Goal: Task Accomplishment & Management: Manage account settings

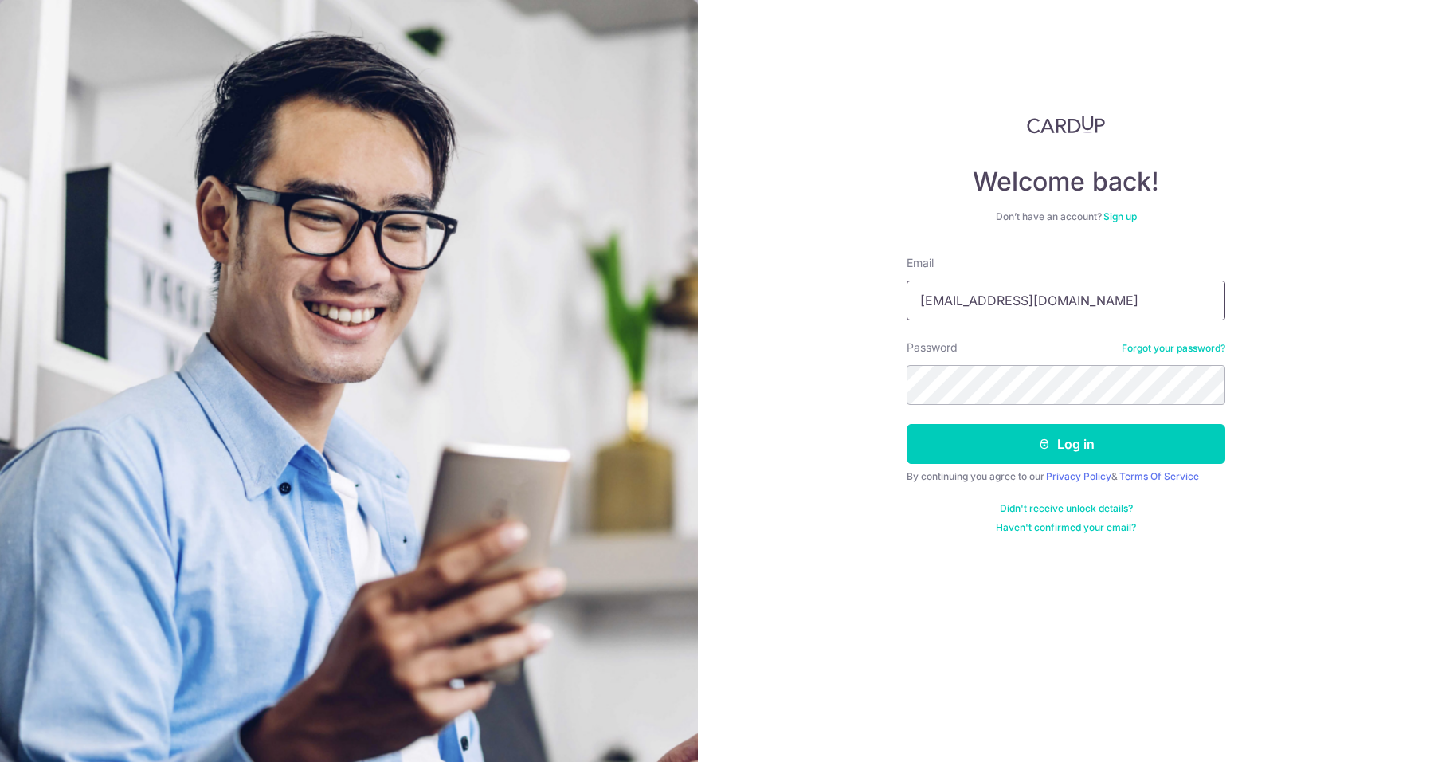
click at [1122, 305] on input "[EMAIL_ADDRESS][DOMAIN_NAME]" at bounding box center [1065, 300] width 319 height 40
type input "[EMAIL_ADDRESS][DOMAIN_NAME]"
click at [1023, 435] on button "Log in" at bounding box center [1065, 444] width 319 height 40
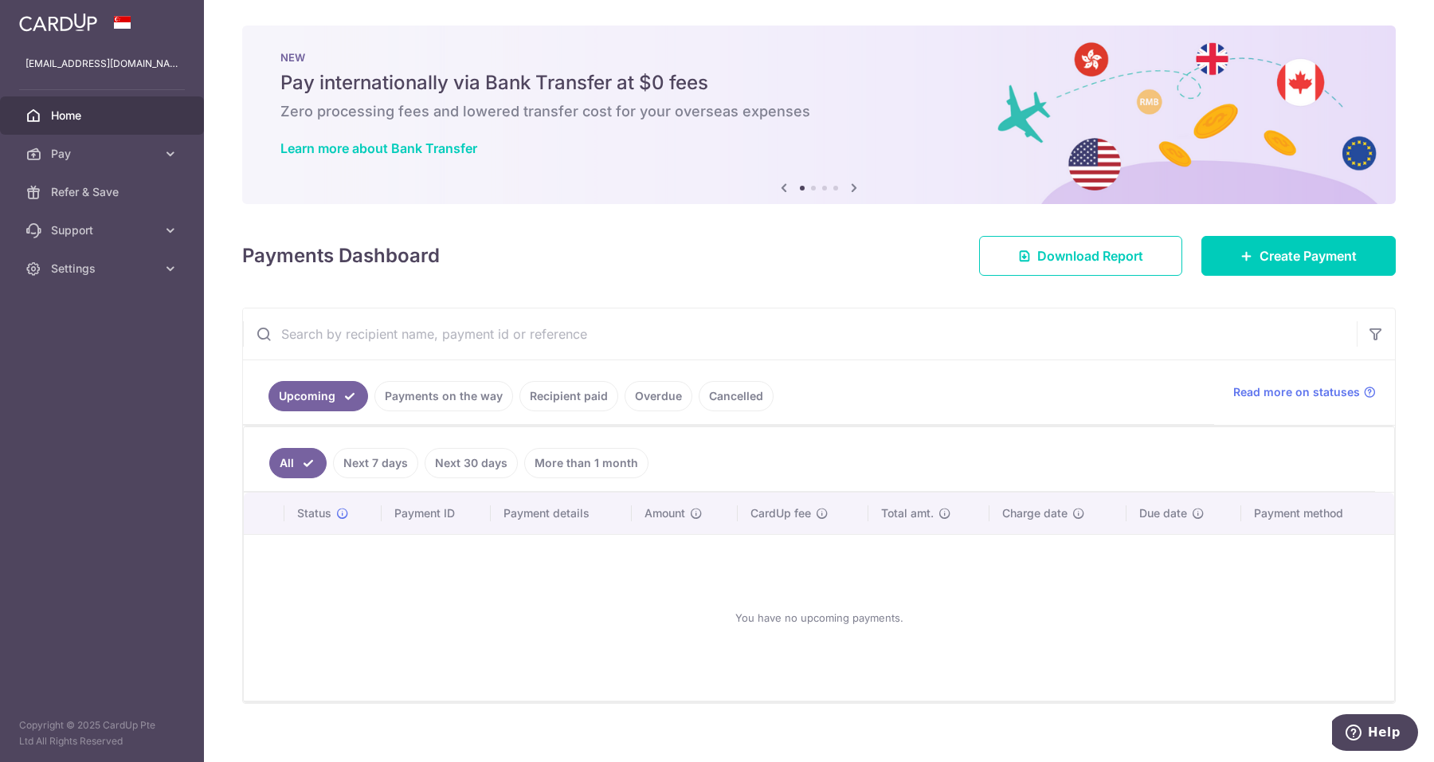
click at [395, 396] on link "Payments on the way" at bounding box center [443, 396] width 139 height 30
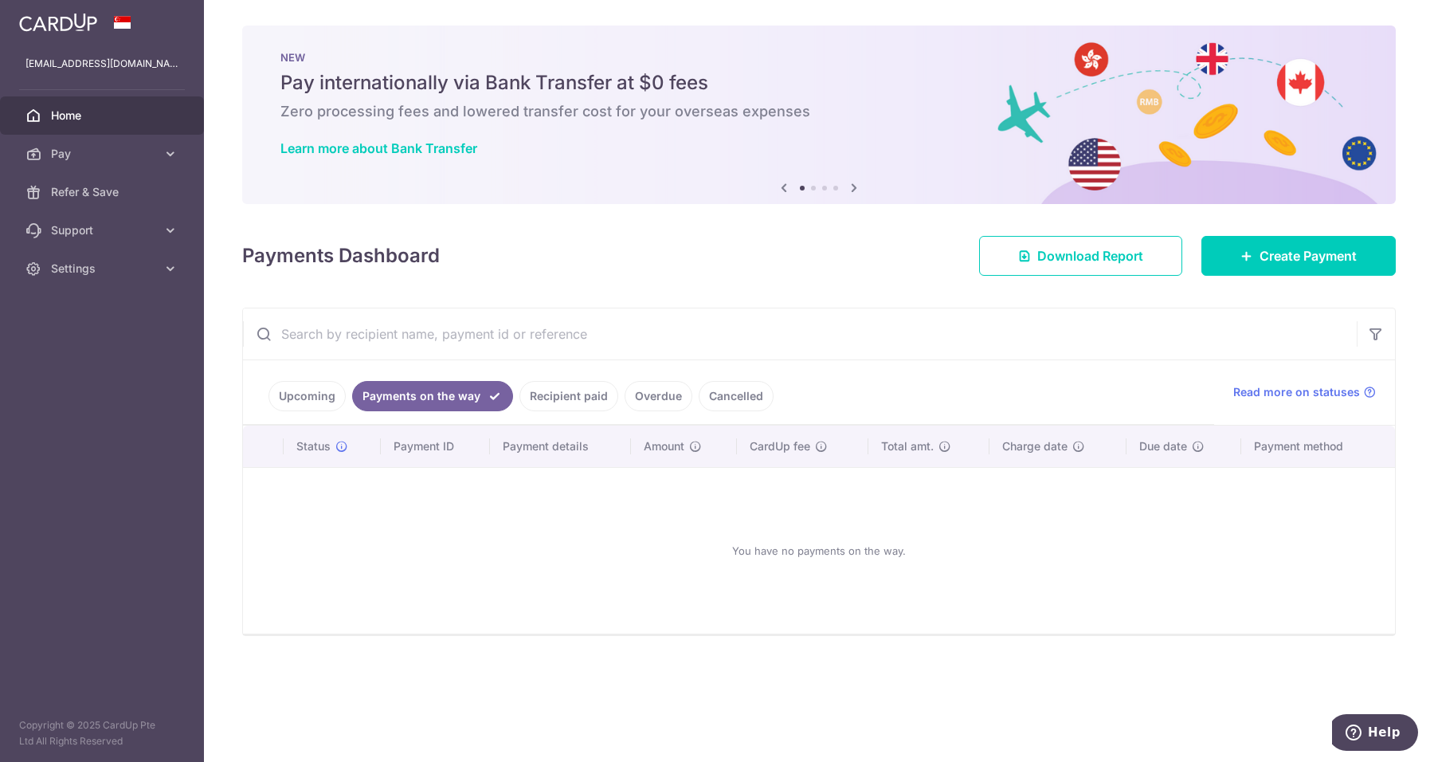
click at [590, 398] on link "Recipient paid" at bounding box center [568, 396] width 99 height 30
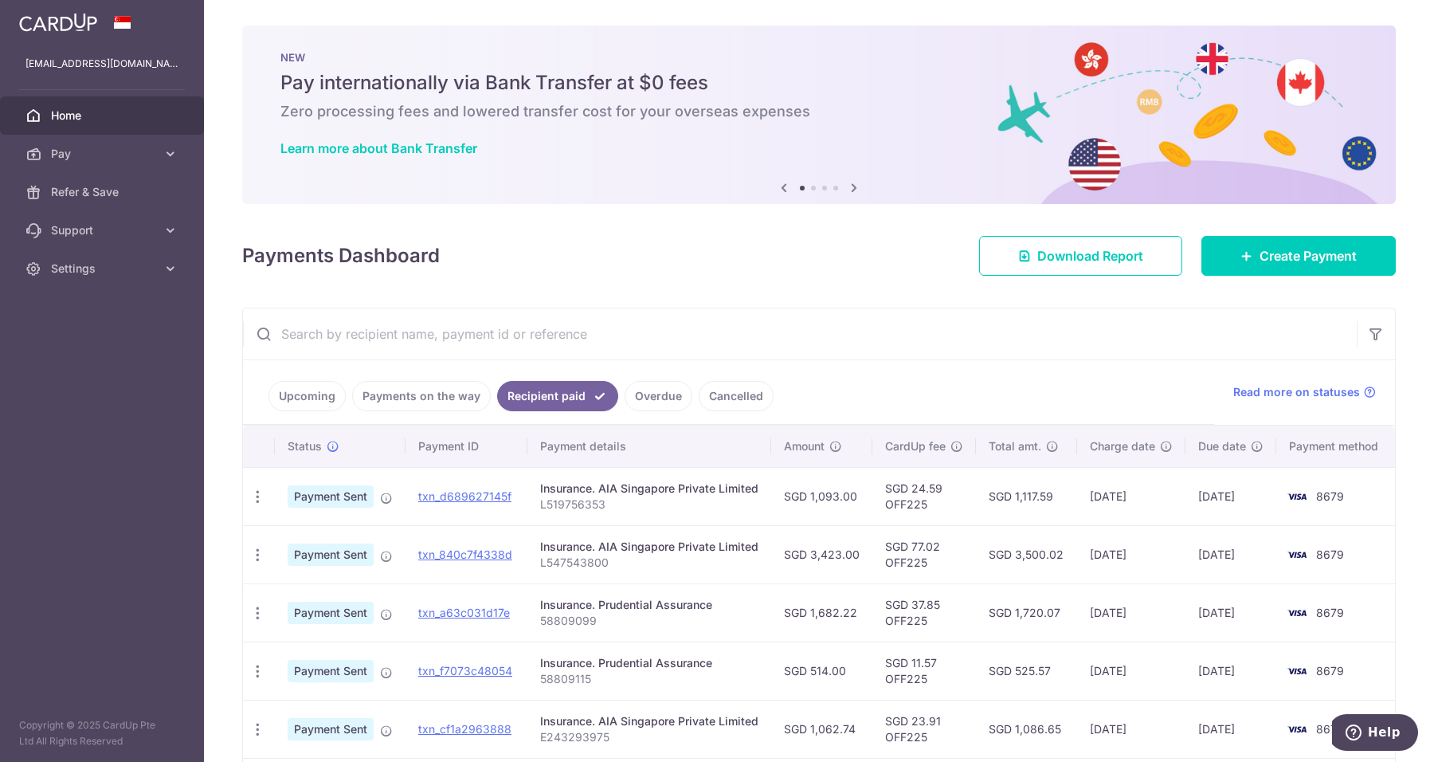
click at [804, 335] on input "text" at bounding box center [800, 333] width 1114 height 51
click at [938, 390] on ul "Upcoming Payments on the way Recipient paid Overdue Cancelled" at bounding box center [728, 392] width 971 height 65
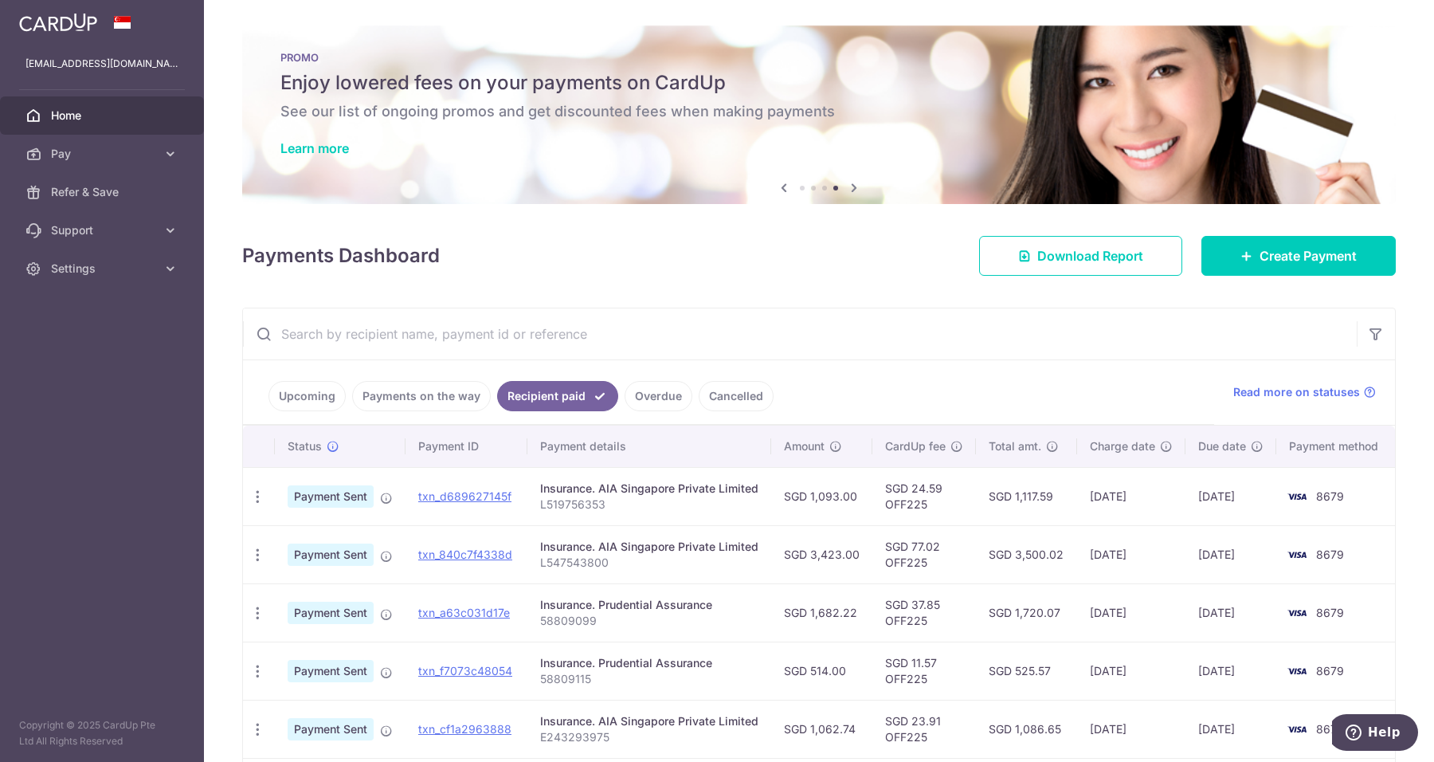
click at [86, 407] on aside "jonathans3r@gmail.com Home Pay Payments Recipients Cards Refer & Save Support F…" at bounding box center [102, 381] width 204 height 762
click at [314, 386] on link "Upcoming" at bounding box center [306, 396] width 77 height 30
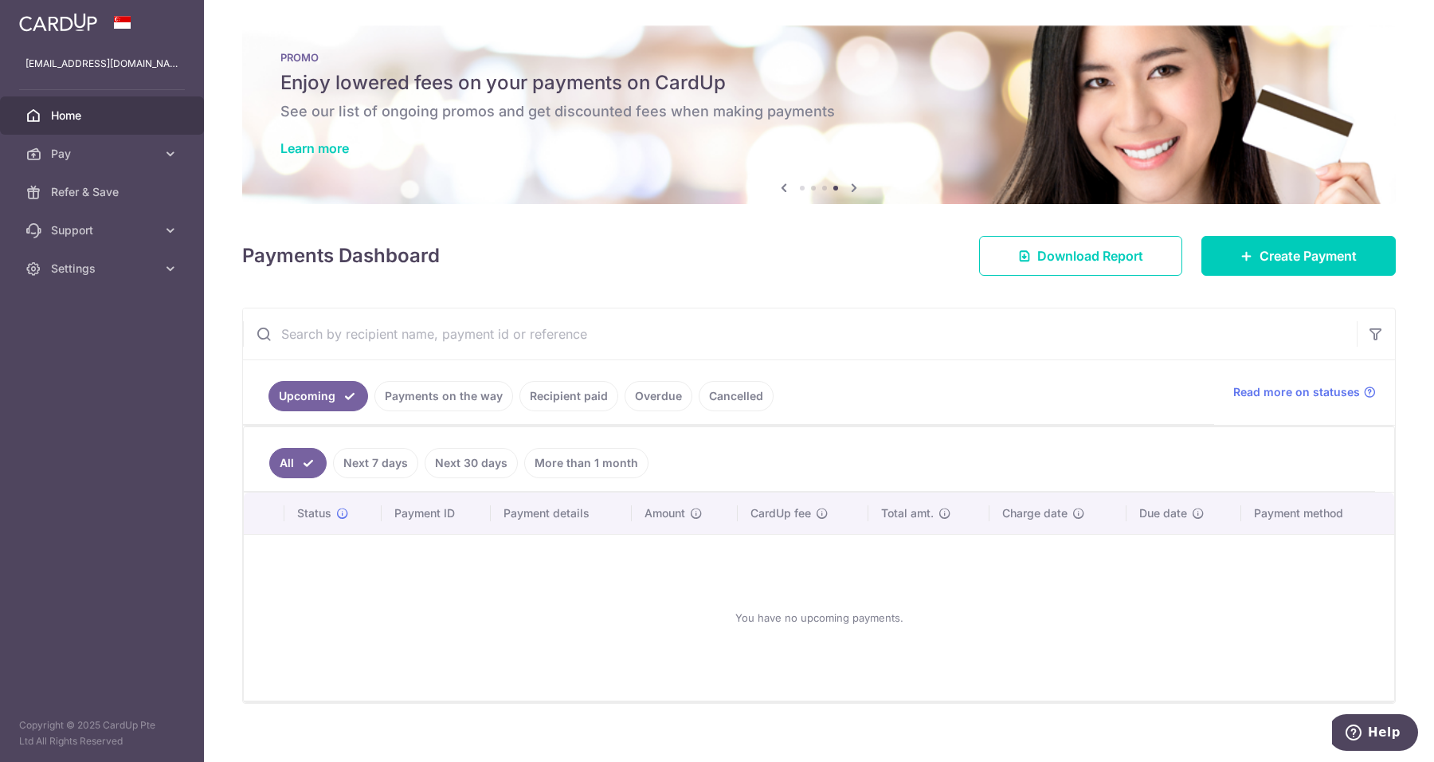
click at [552, 389] on link "Recipient paid" at bounding box center [568, 396] width 99 height 30
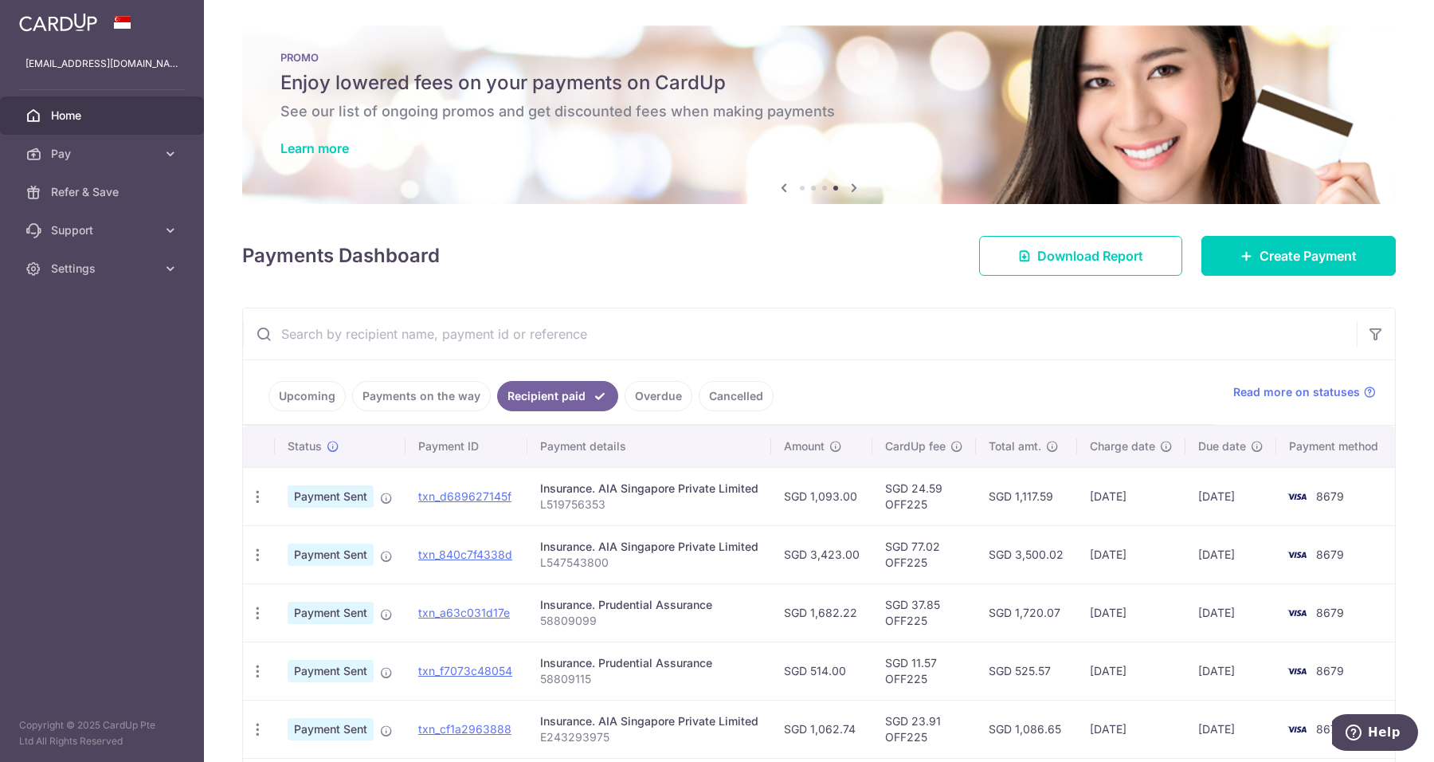
click at [108, 427] on aside "jonathans3r@gmail.com Home Pay Payments Recipients Cards Refer & Save Support F…" at bounding box center [102, 381] width 204 height 762
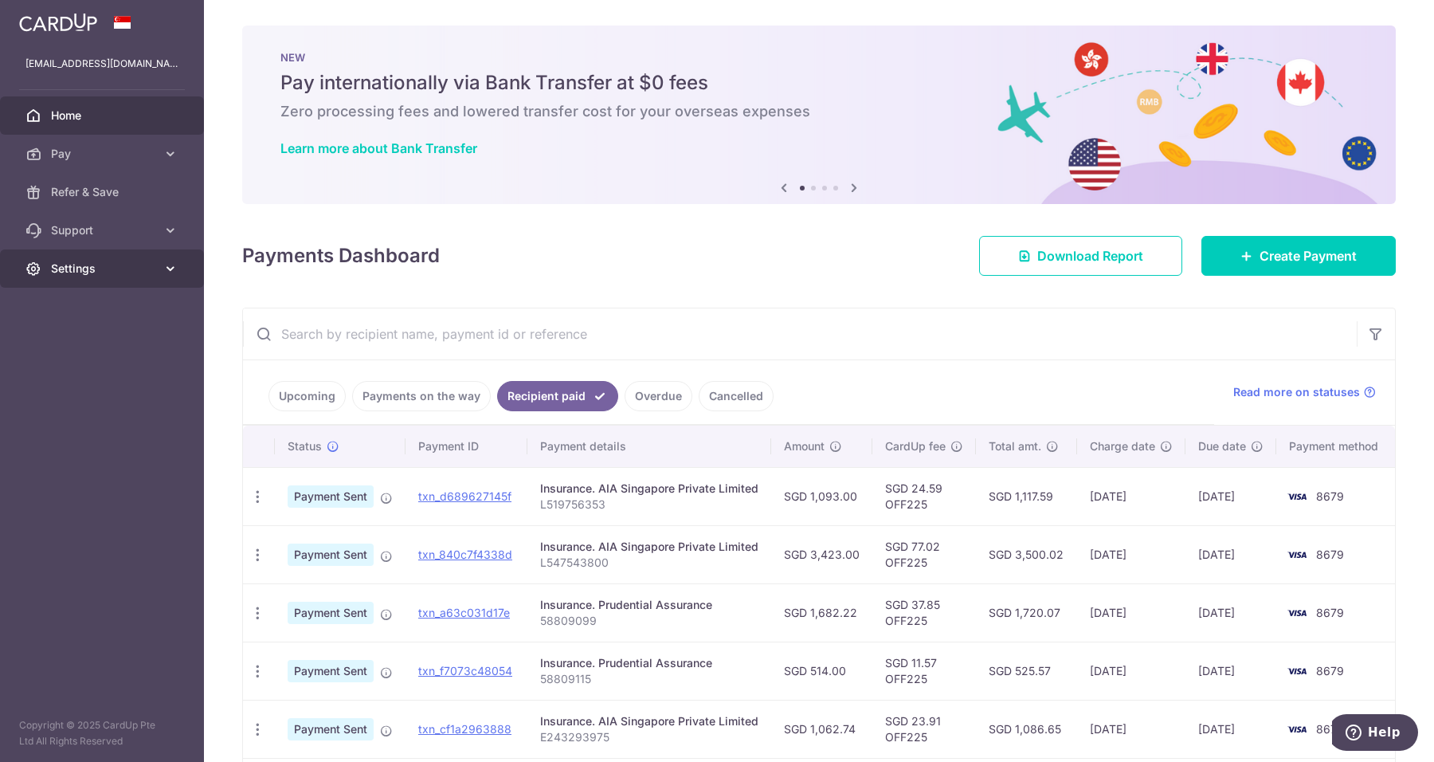
click at [154, 270] on span "Settings" at bounding box center [103, 268] width 105 height 16
click at [135, 345] on span "Logout" at bounding box center [103, 345] width 105 height 16
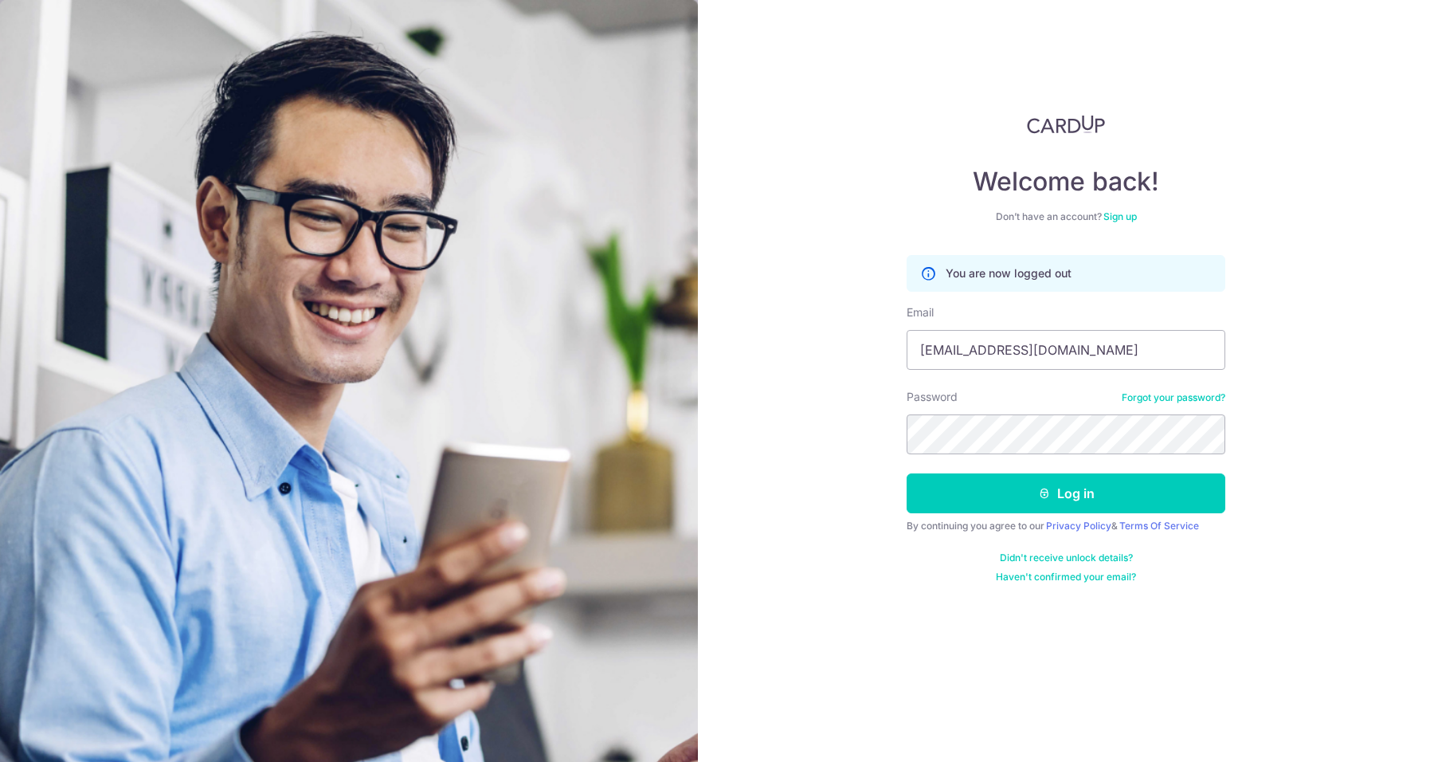
click at [1096, 325] on div "Email [EMAIL_ADDRESS][DOMAIN_NAME]" at bounding box center [1065, 336] width 319 height 65
click at [1091, 343] on input "[EMAIL_ADDRESS][DOMAIN_NAME]" at bounding box center [1065, 350] width 319 height 40
type input "[EMAIL_ADDRESS][DOMAIN_NAME]"
click at [984, 492] on button "Log in" at bounding box center [1065, 493] width 319 height 40
